Goal: Register for event/course

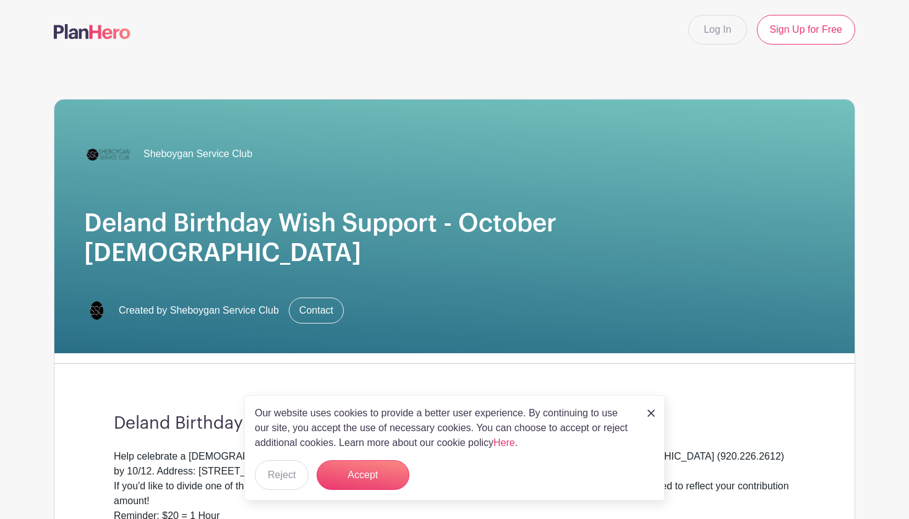
click at [363, 479] on button "Accept" at bounding box center [363, 475] width 93 height 30
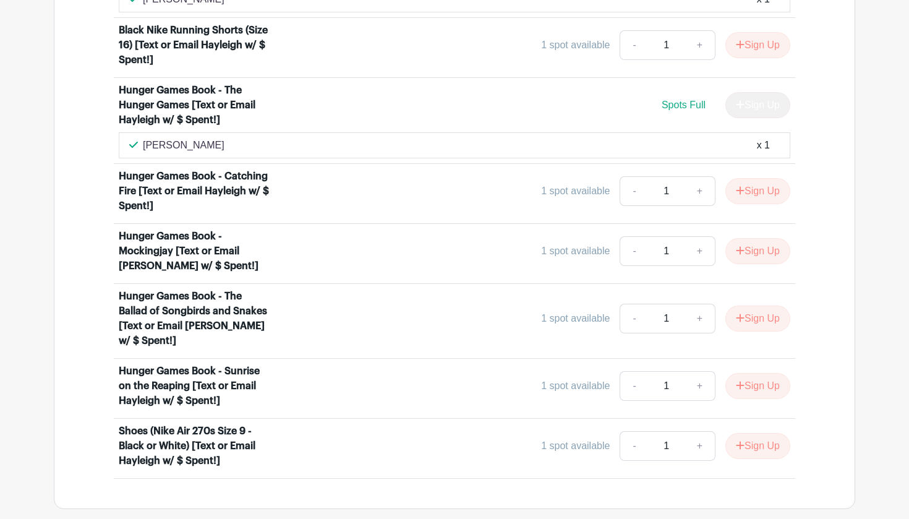
scroll to position [1371, 0]
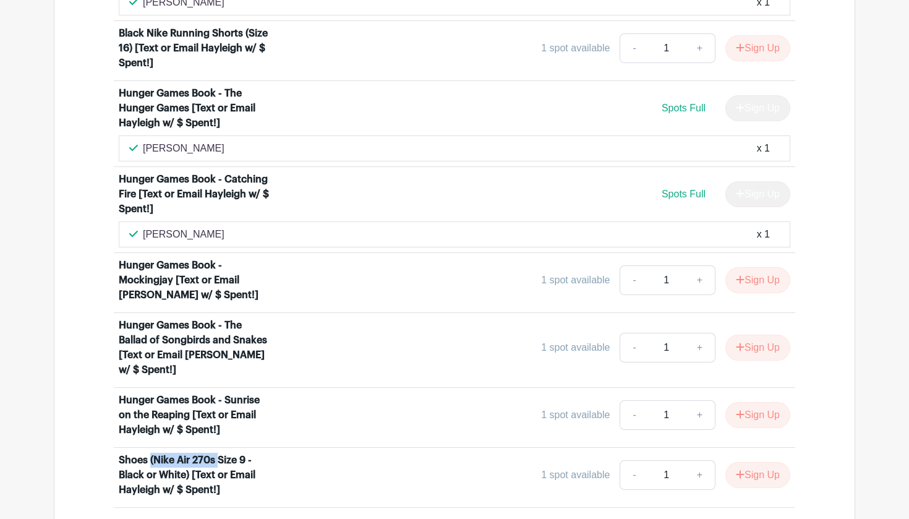
drag, startPoint x: 153, startPoint y: 417, endPoint x: 222, endPoint y: 415, distance: 68.7
click at [222, 453] on div "Shoes (Nike Air 270s Size 9 - Black or White) [Text or Email Hayleigh w/ $ Spen…" at bounding box center [195, 475] width 153 height 45
copy div "(Nike Air 270s"
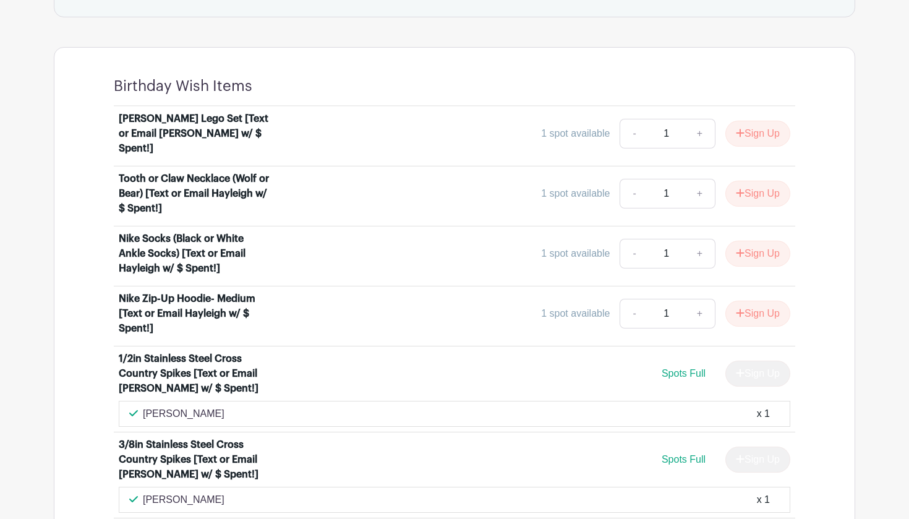
scroll to position [716, 0]
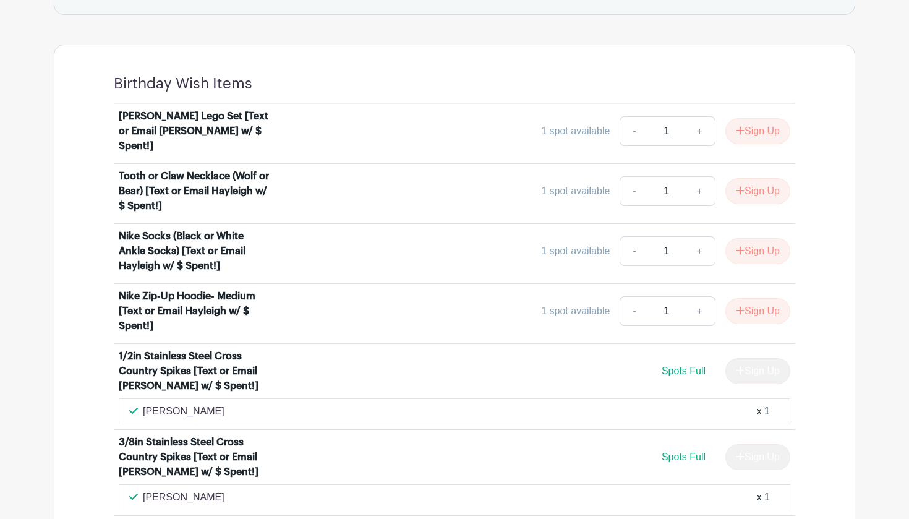
click at [898, 85] on main "Log In Sign Up for Free Sheboygan Service Club Deland Birthday Wish Support - O…" at bounding box center [454, 316] width 909 height 2065
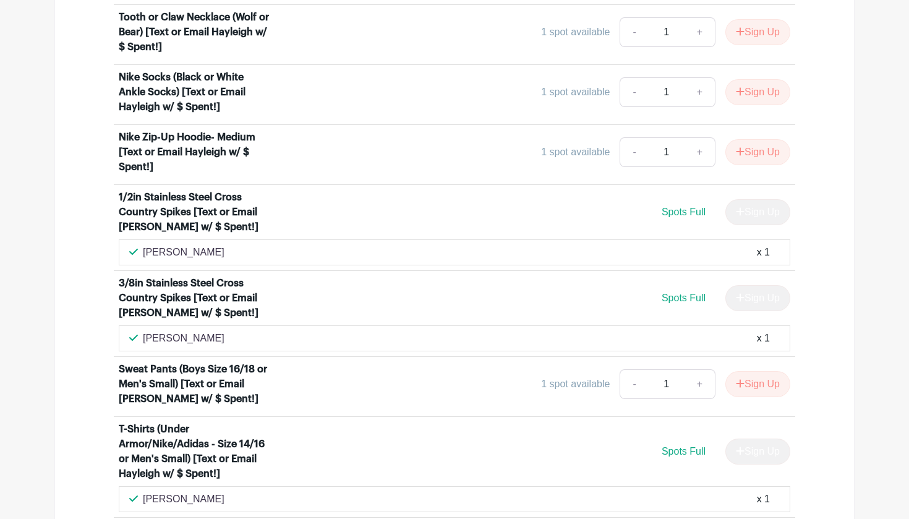
scroll to position [865, 0]
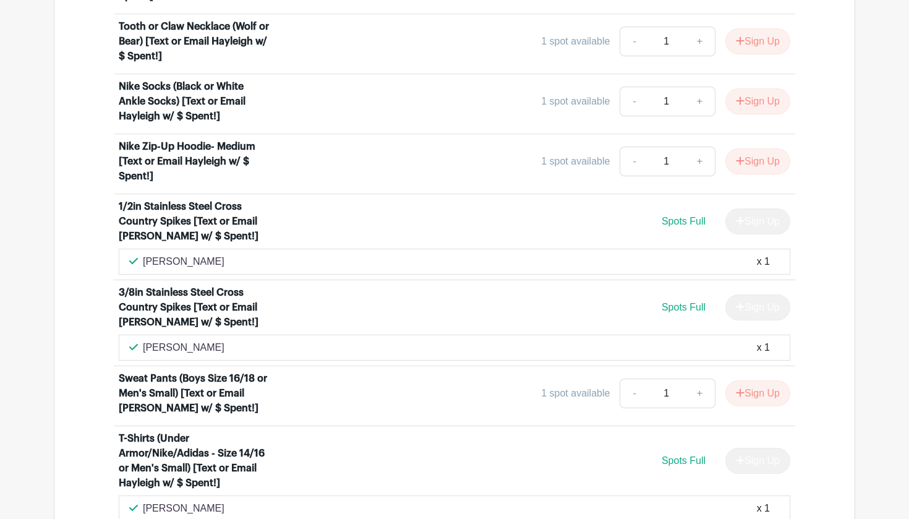
click at [882, 320] on main "Log In Sign Up for Free Sheboygan Service Club Deland Birthday Wish Support - O…" at bounding box center [454, 167] width 909 height 2065
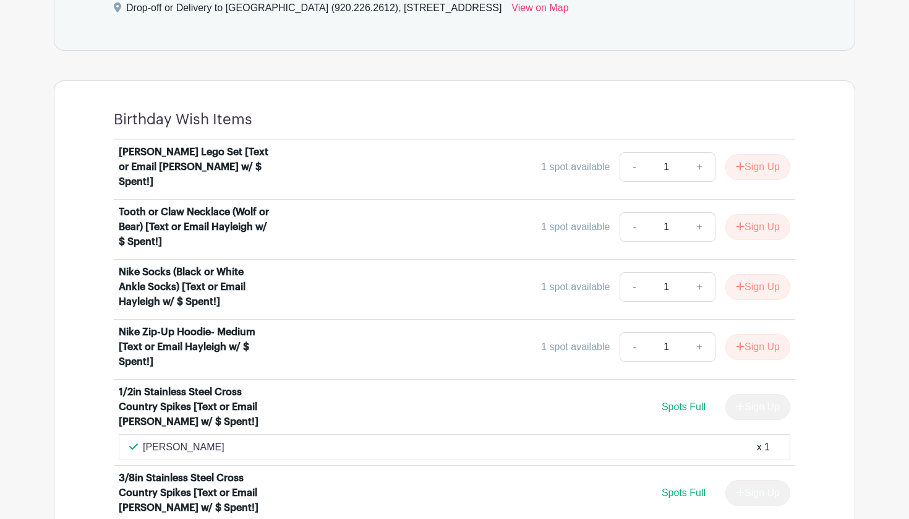
scroll to position [670, 0]
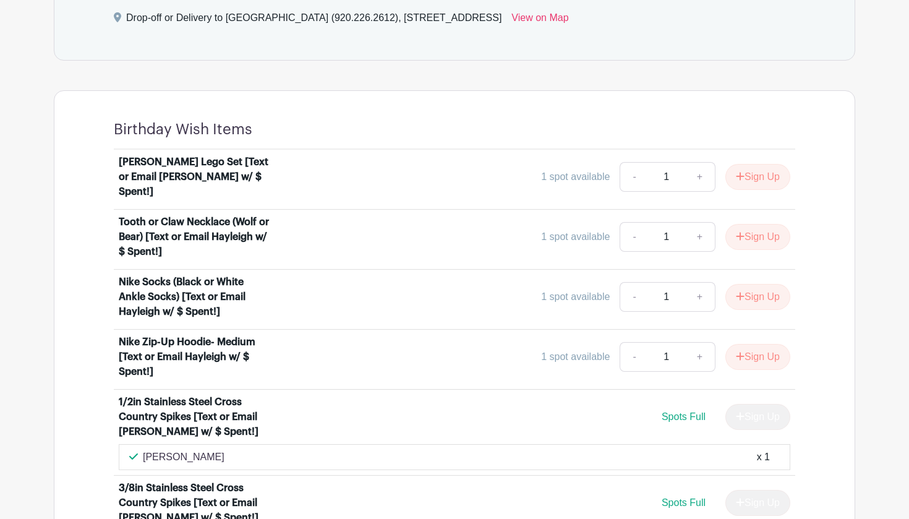
click at [700, 342] on link "+" at bounding box center [700, 357] width 31 height 30
click at [698, 342] on link "+" at bounding box center [700, 357] width 31 height 30
click at [693, 342] on link "+" at bounding box center [700, 357] width 31 height 30
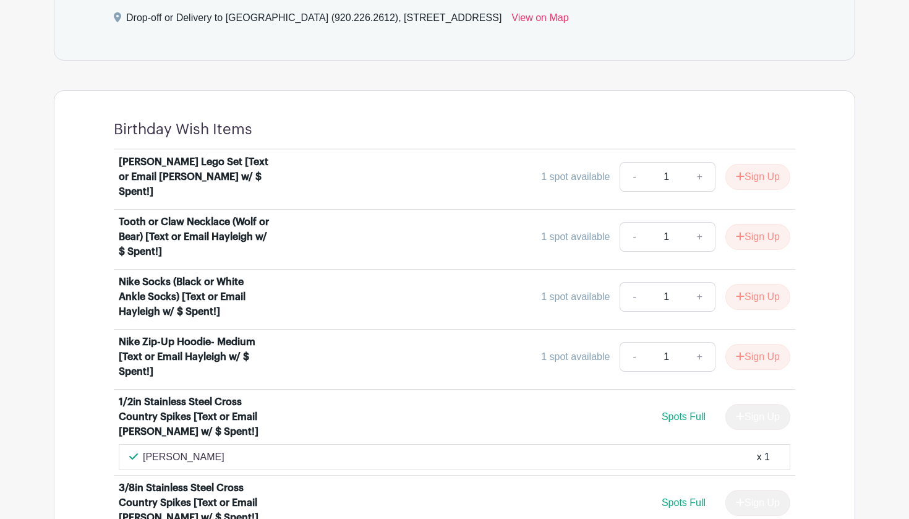
click at [697, 342] on link "+" at bounding box center [700, 357] width 31 height 30
click at [751, 344] on button "Sign Up" at bounding box center [758, 357] width 65 height 26
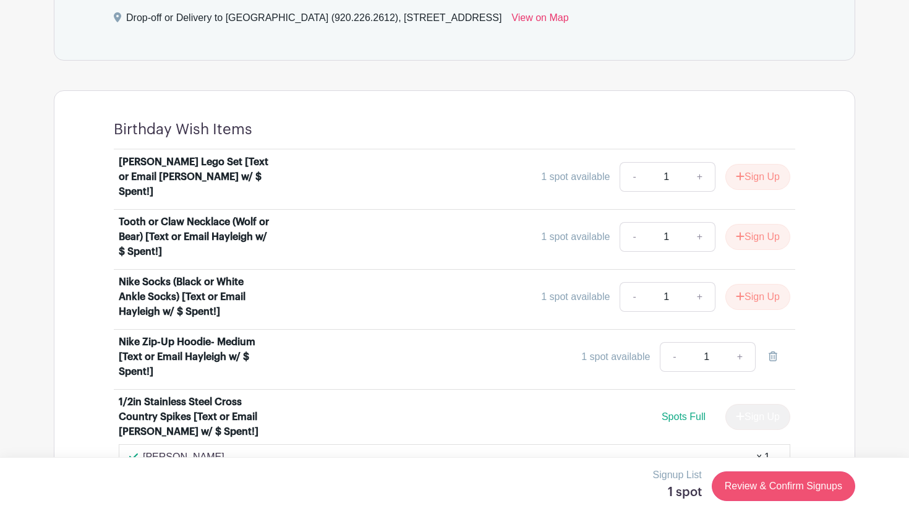
click at [757, 483] on link "Review & Confirm Signups" at bounding box center [784, 486] width 144 height 30
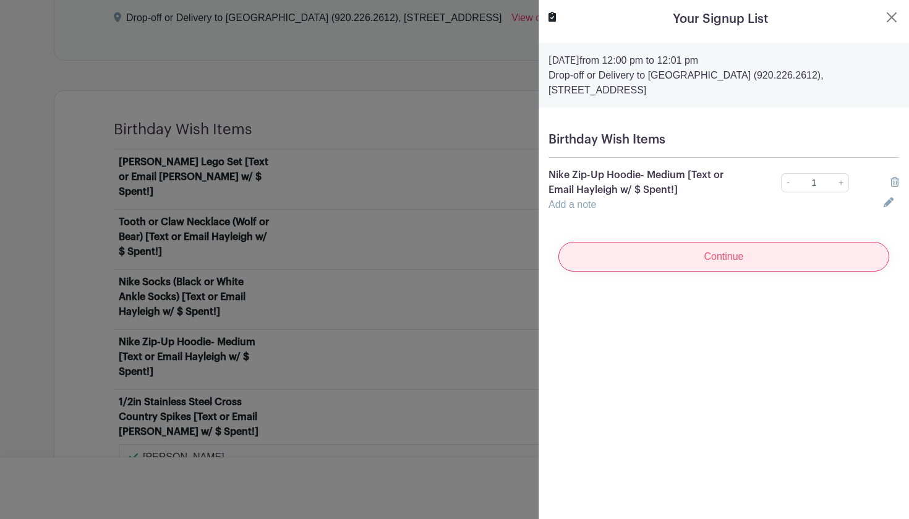
click at [720, 256] on input "Continue" at bounding box center [724, 257] width 331 height 30
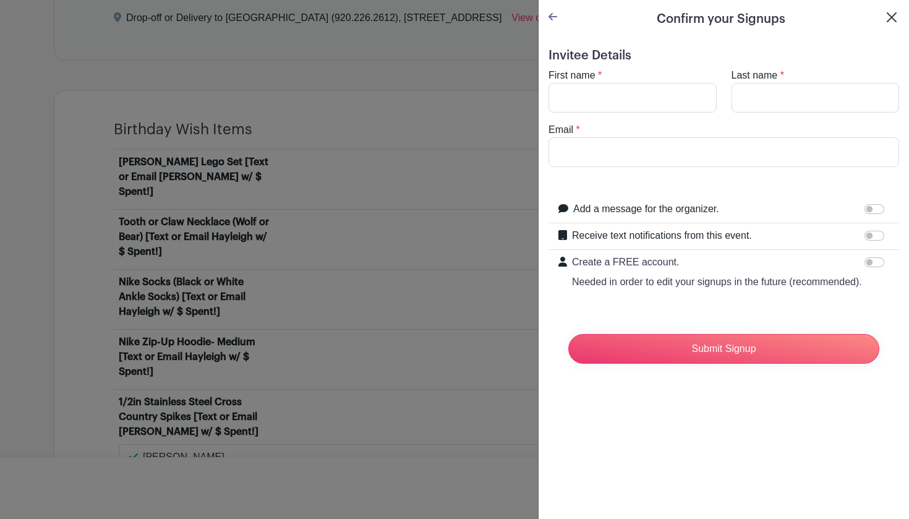
click at [890, 16] on button "Close" at bounding box center [892, 17] width 15 height 15
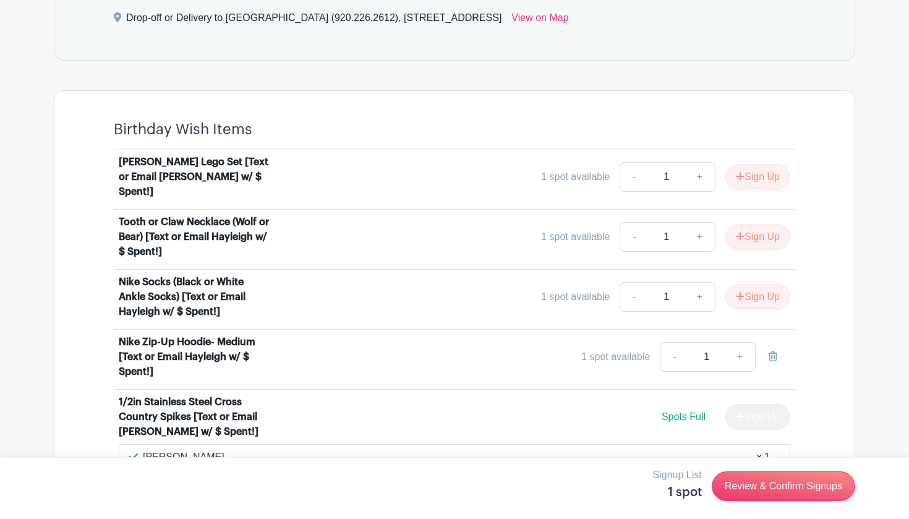
click at [904, 154] on main "Log In Sign Up for Free Sheboygan Service Club Deland Birthday Wish Support - O…" at bounding box center [454, 362] width 909 height 2065
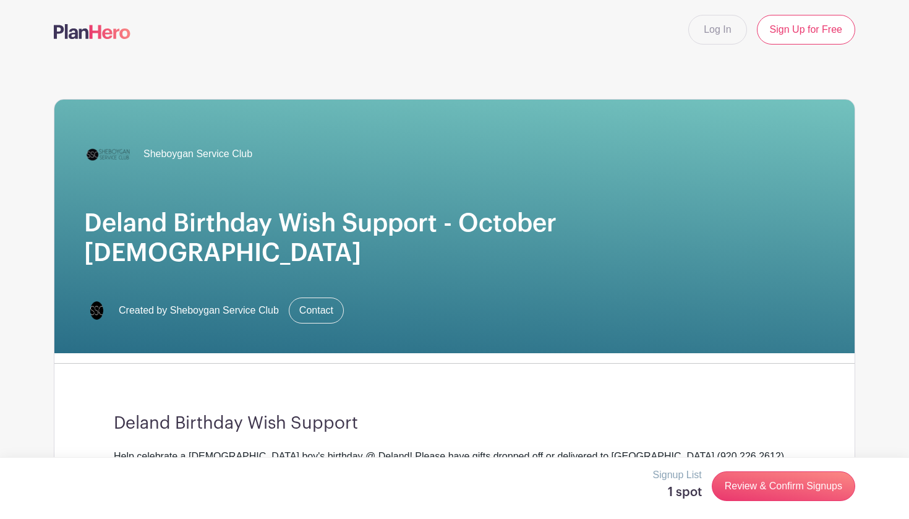
scroll to position [0, 0]
click at [738, 20] on link "Log In" at bounding box center [718, 30] width 58 height 30
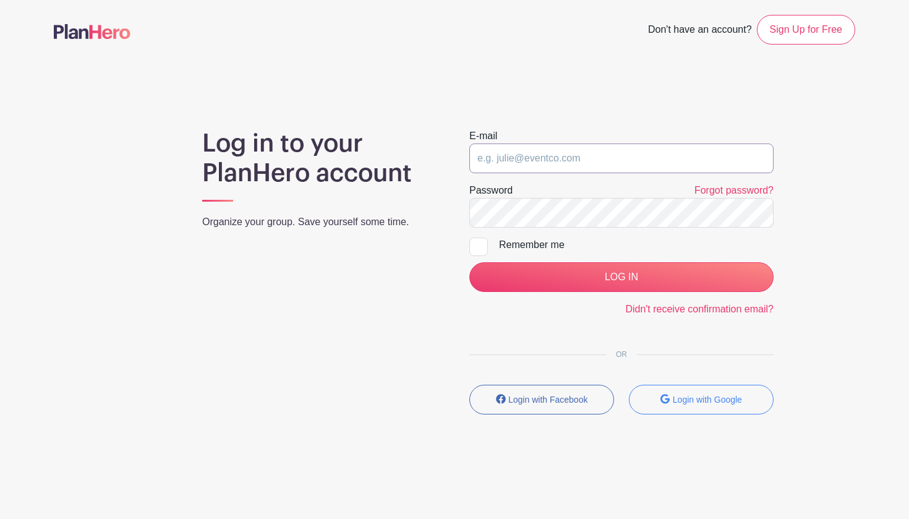
type input "[EMAIL_ADDRESS][DOMAIN_NAME]"
click at [620, 270] on input "LOG IN" at bounding box center [622, 277] width 304 height 30
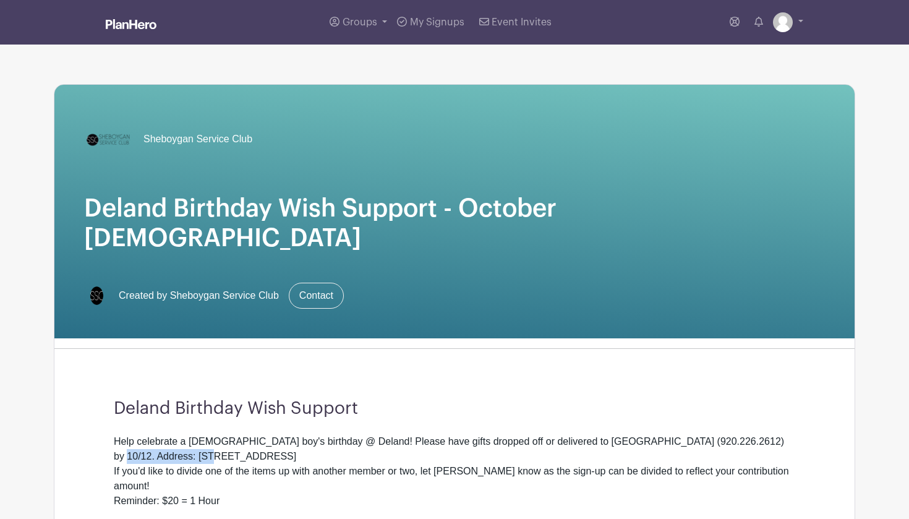
drag, startPoint x: 750, startPoint y: 413, endPoint x: 181, endPoint y: 429, distance: 569.4
click at [181, 434] on div "Help celebrate a 17-year old boy's birthday @ Deland! Please have gifts dropped…" at bounding box center [455, 471] width 682 height 74
copy div "300 Parkview Circle"
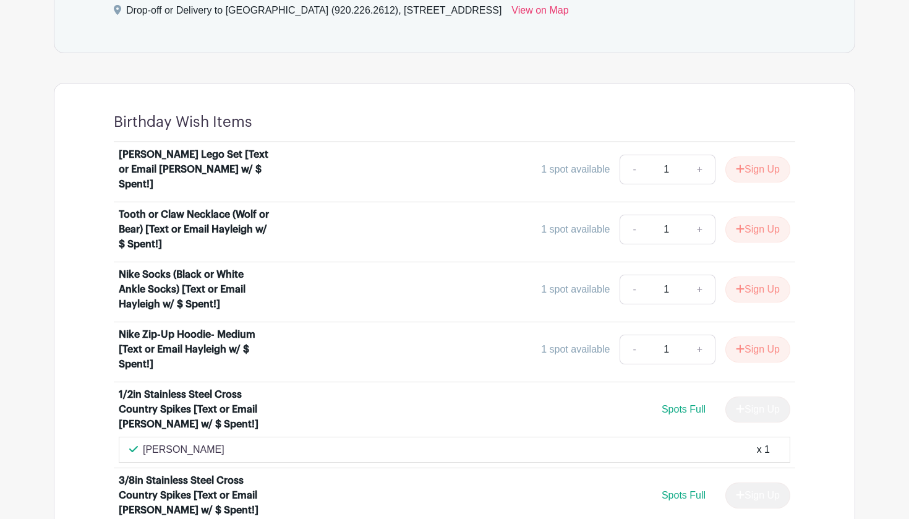
scroll to position [664, 0]
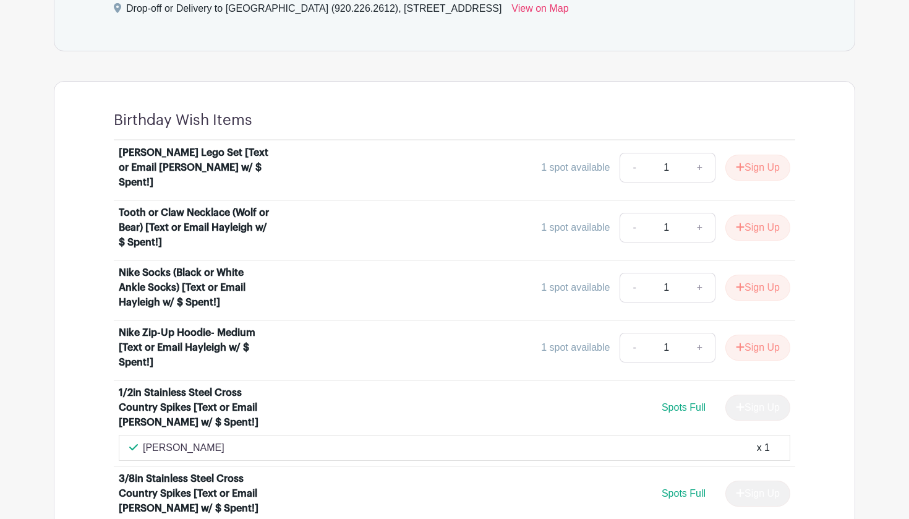
click at [885, 73] on main "Groups All Groups Cassidy's Events Cassidy's Events My Signups Event Invites My…" at bounding box center [454, 378] width 909 height 2085
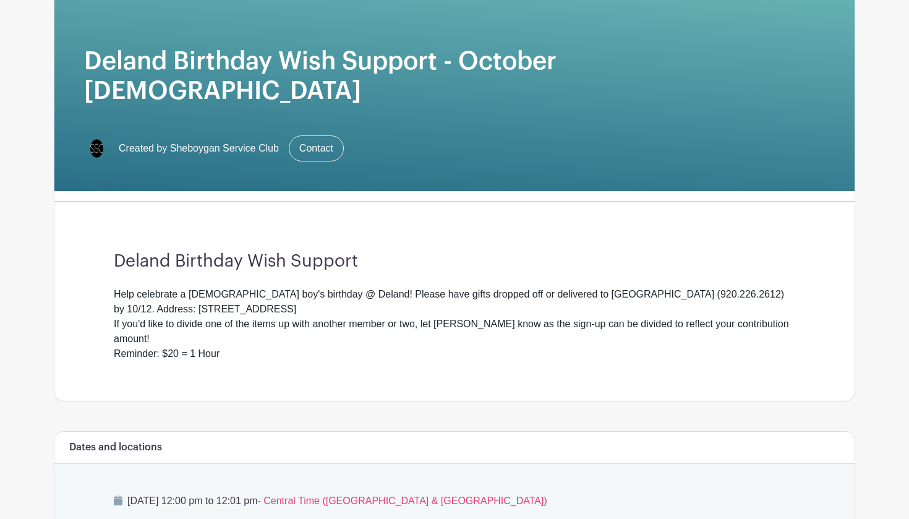
scroll to position [140, 0]
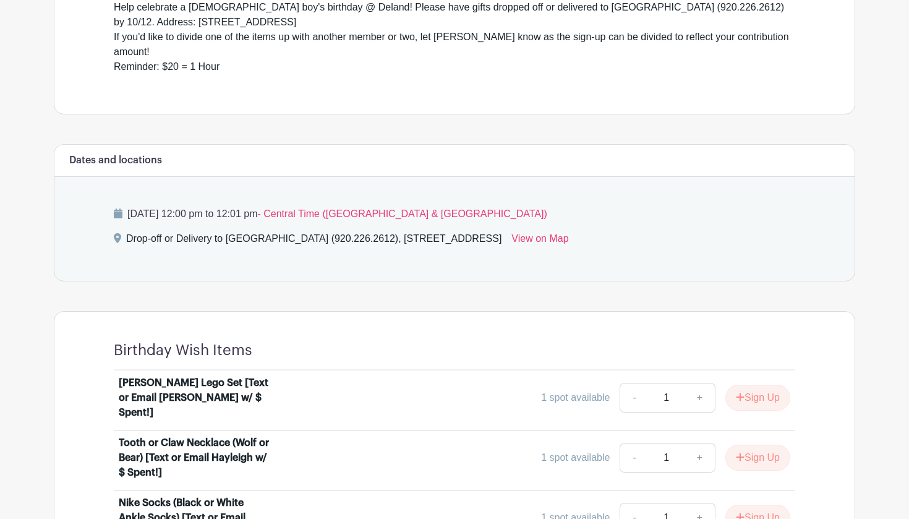
scroll to position [444, 0]
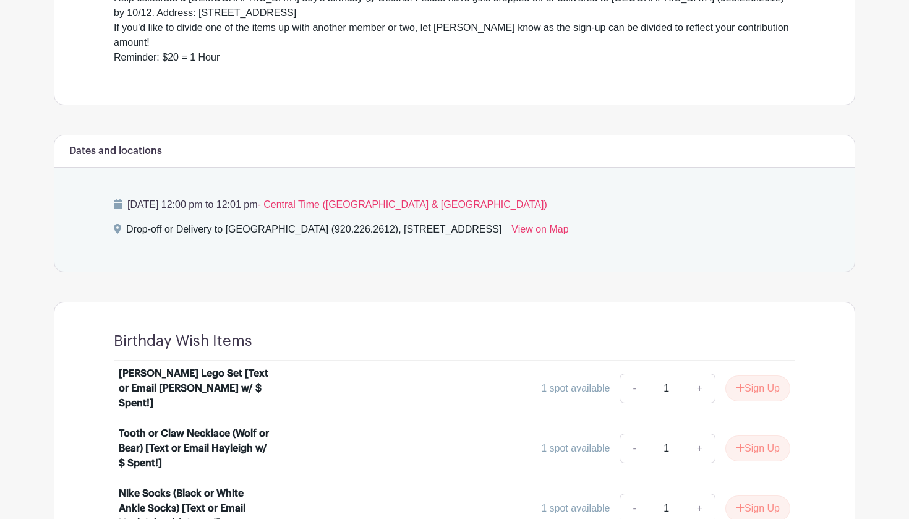
click at [841, 230] on div "Dates and locations Monday, October 13, 2025 at 12:00 pm to 12:01 pm - Central …" at bounding box center [455, 203] width 802 height 137
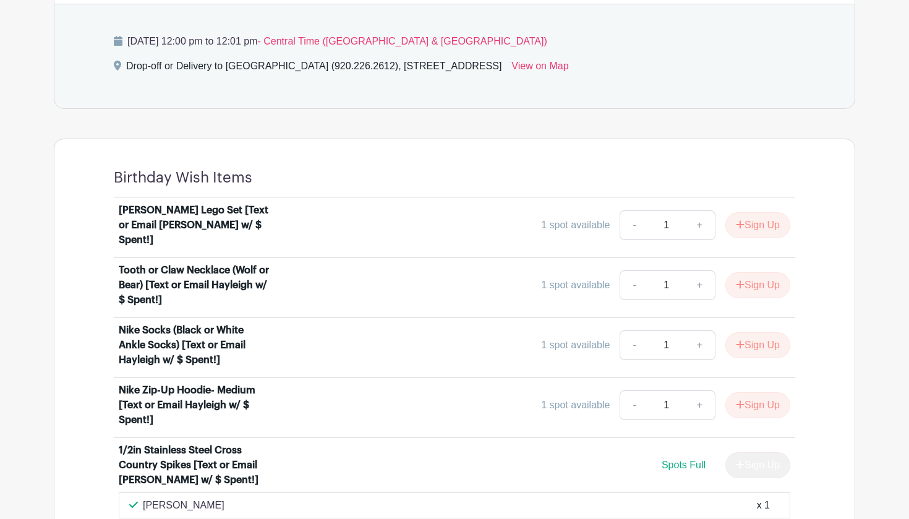
scroll to position [607, 0]
click at [742, 332] on button "Sign Up" at bounding box center [758, 345] width 65 height 26
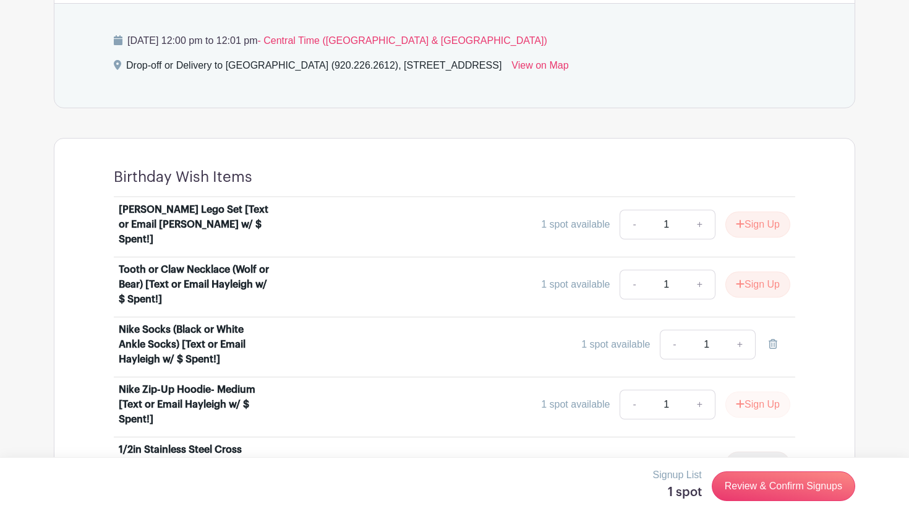
click at [753, 392] on button "Sign Up" at bounding box center [758, 405] width 65 height 26
click at [783, 491] on link "Review & Confirm Signups" at bounding box center [784, 486] width 144 height 30
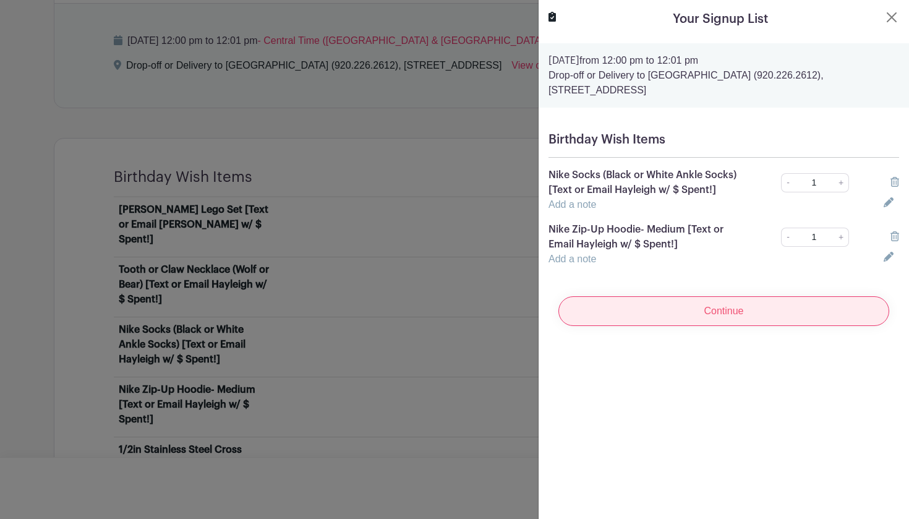
click at [737, 317] on input "Continue" at bounding box center [724, 311] width 331 height 30
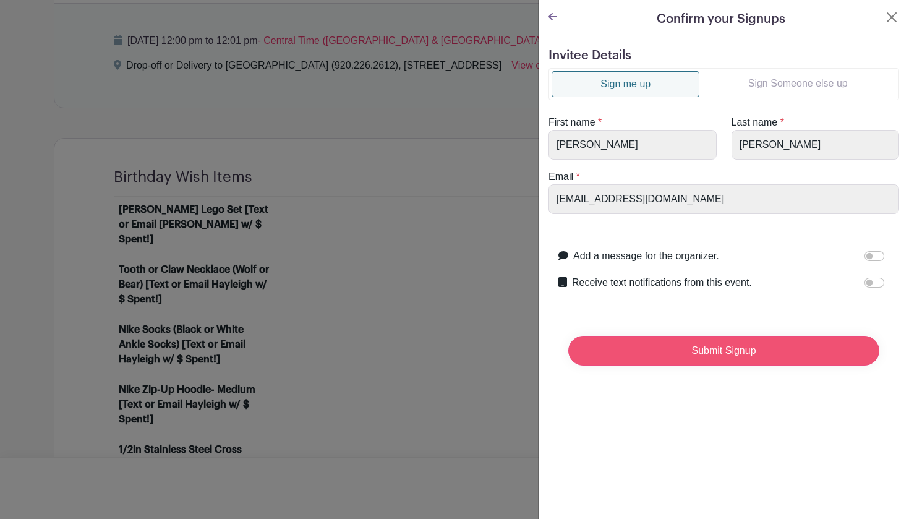
click at [670, 356] on input "Submit Signup" at bounding box center [723, 351] width 311 height 30
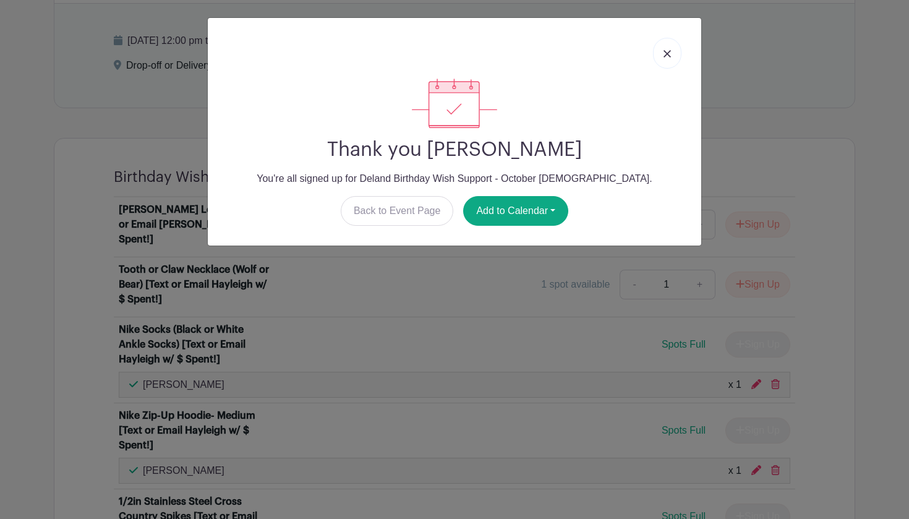
click at [678, 48] on link at bounding box center [667, 53] width 28 height 31
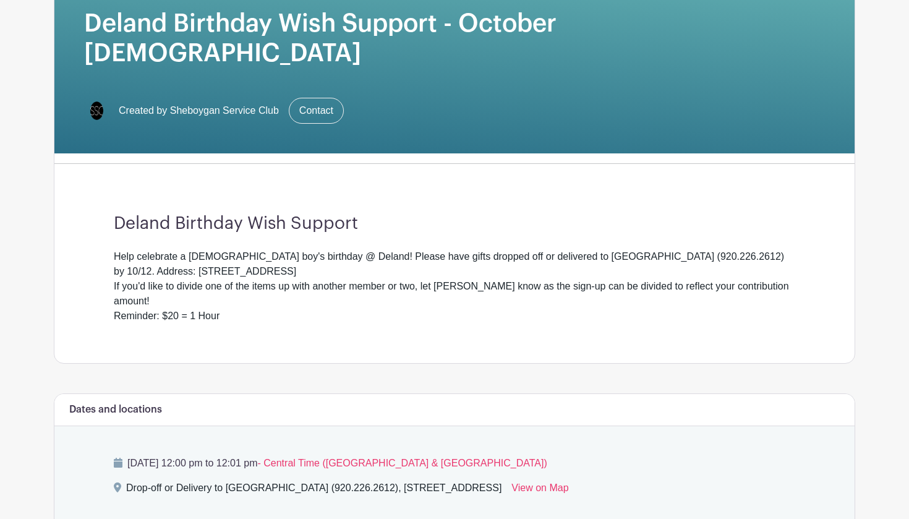
scroll to position [182, 0]
